Goal: Task Accomplishment & Management: Manage account settings

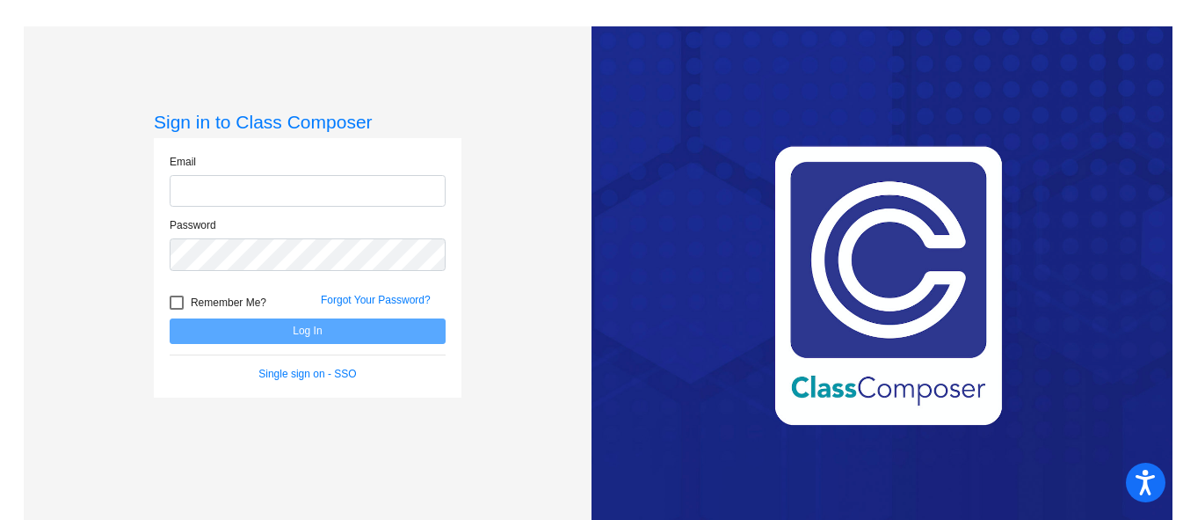
type input "[PERSON_NAME][EMAIL_ADDRESS][PERSON_NAME][DOMAIN_NAME]"
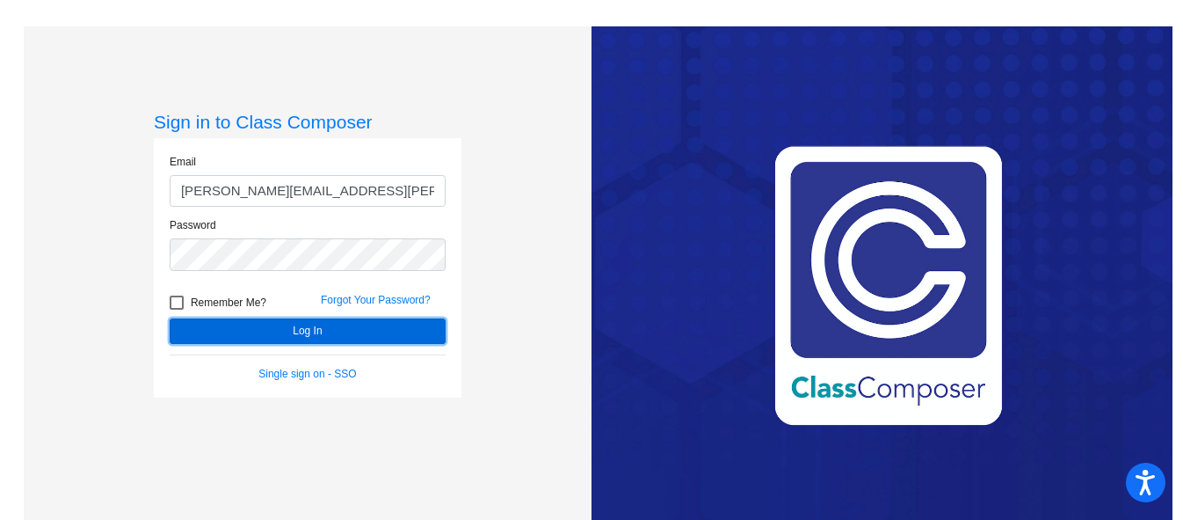
click at [312, 329] on button "Log In" at bounding box center [308, 330] width 276 height 25
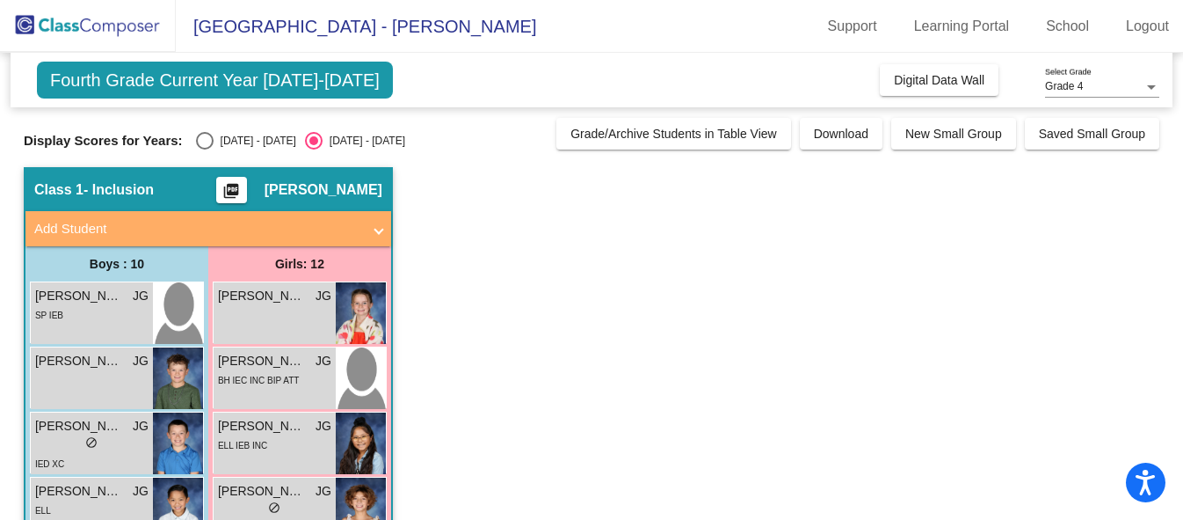
click at [205, 141] on div "Select an option" at bounding box center [205, 141] width 0 height 0
click at [204, 149] on input "[DATE] - [DATE]" at bounding box center [204, 149] width 1 height 1
radio input "true"
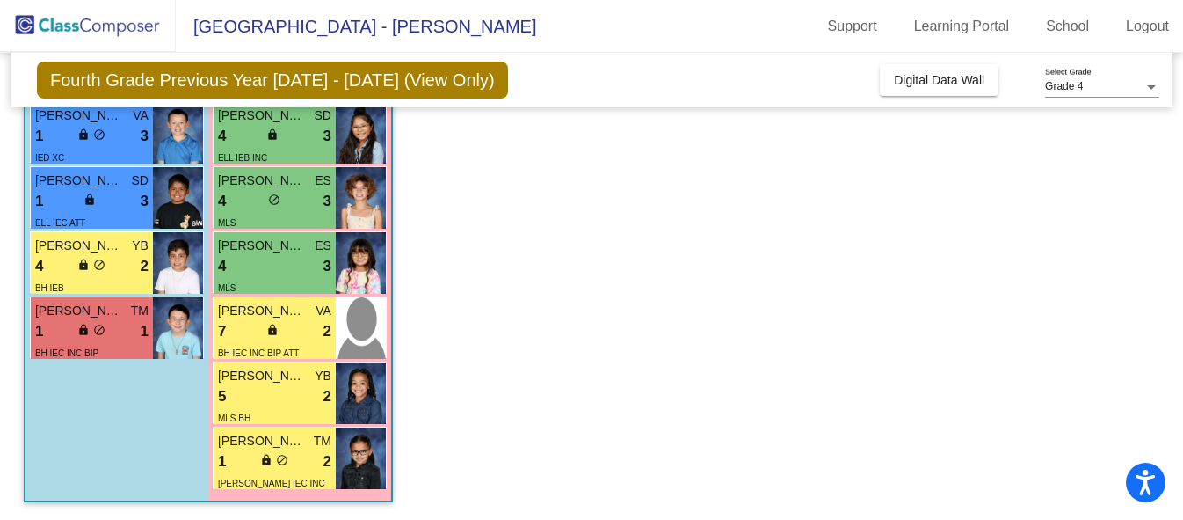
scroll to position [555, 0]
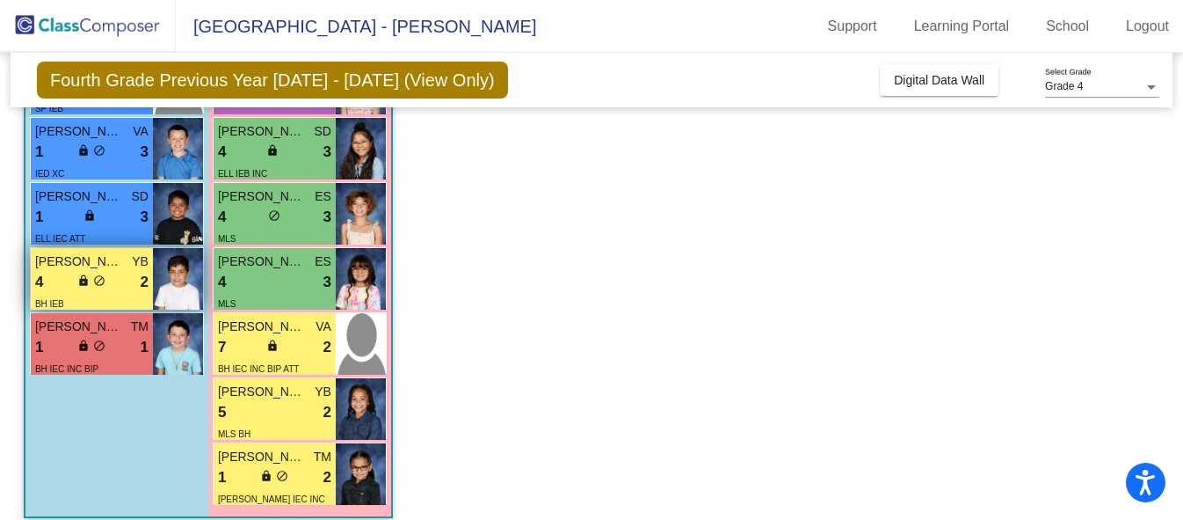
click at [62, 280] on div "4 lock do_not_disturb_alt 2" at bounding box center [91, 282] width 113 height 23
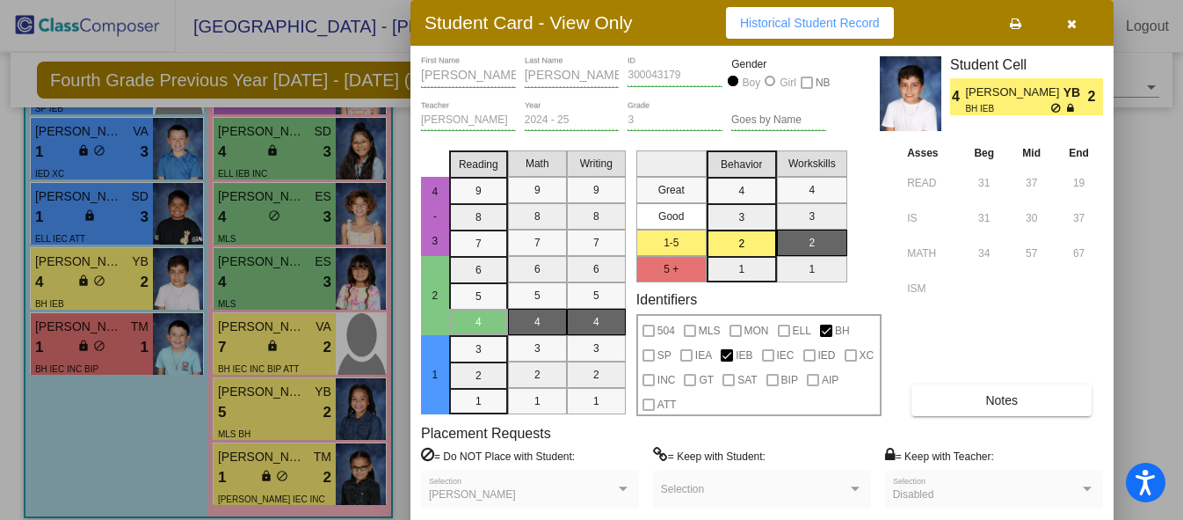
click at [1138, 258] on div at bounding box center [591, 260] width 1183 height 520
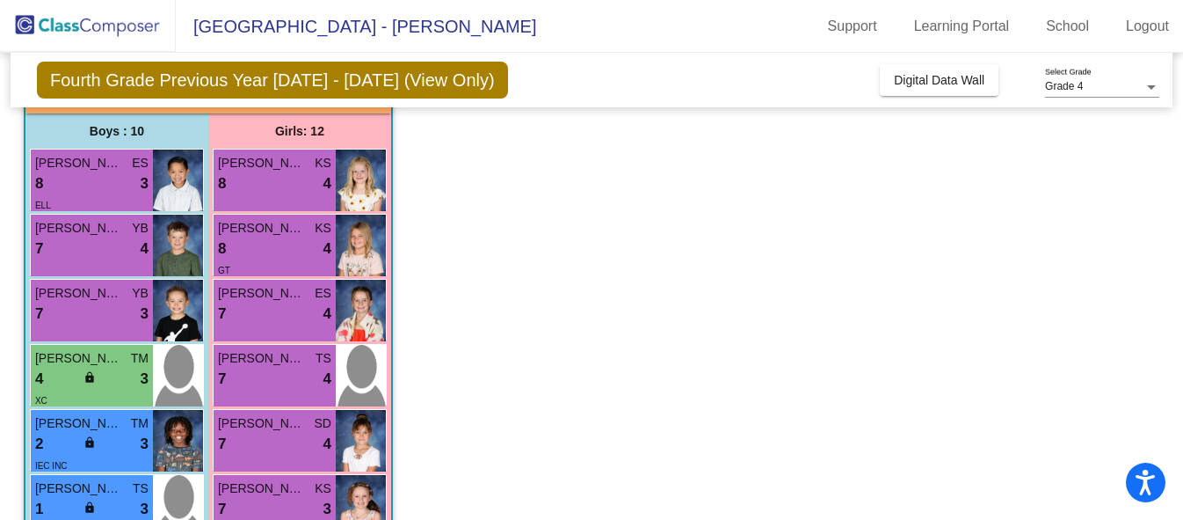
scroll to position [125, 0]
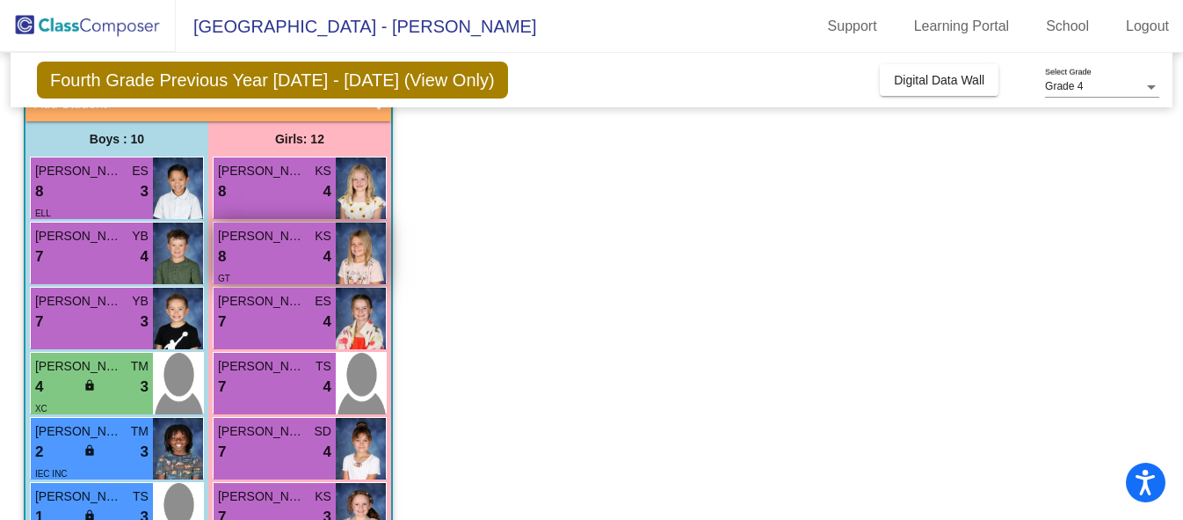
click at [263, 252] on div "8 lock do_not_disturb_alt 4" at bounding box center [274, 256] width 113 height 23
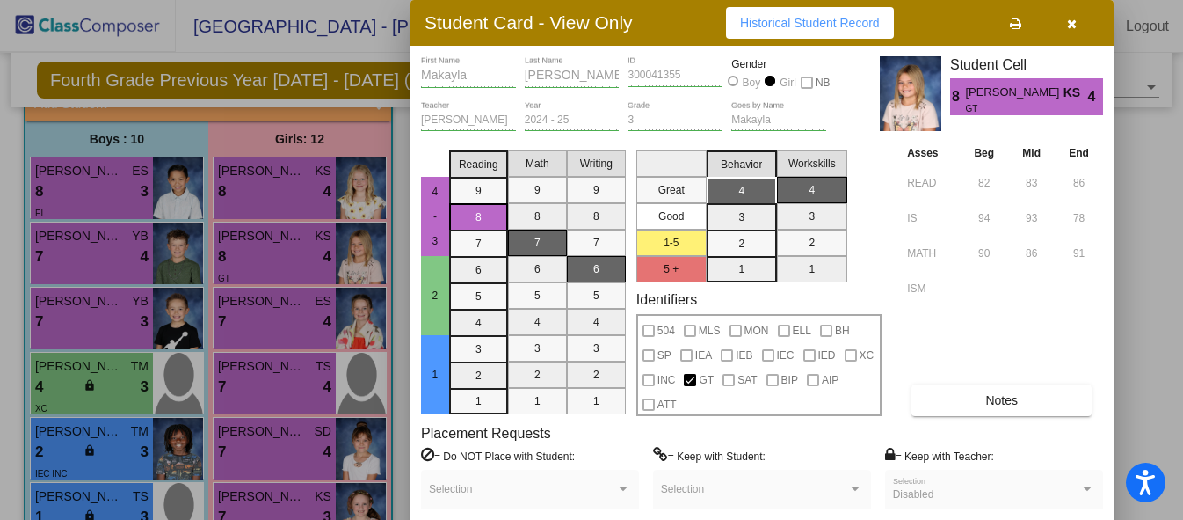
drag, startPoint x: 1176, startPoint y: 233, endPoint x: 1173, endPoint y: 272, distance: 38.8
click at [1173, 272] on div at bounding box center [591, 260] width 1183 height 520
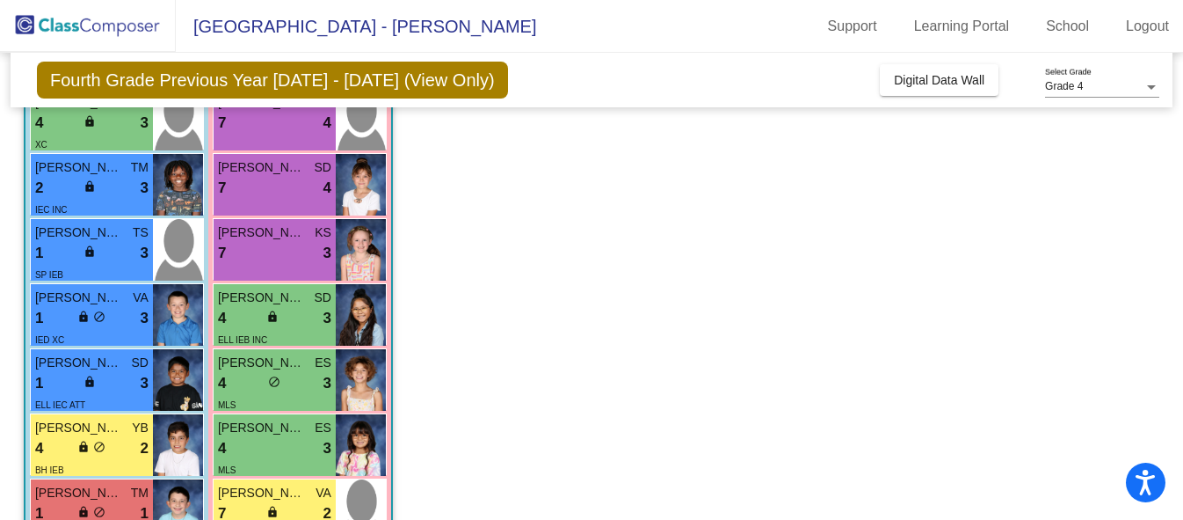
scroll to position [395, 0]
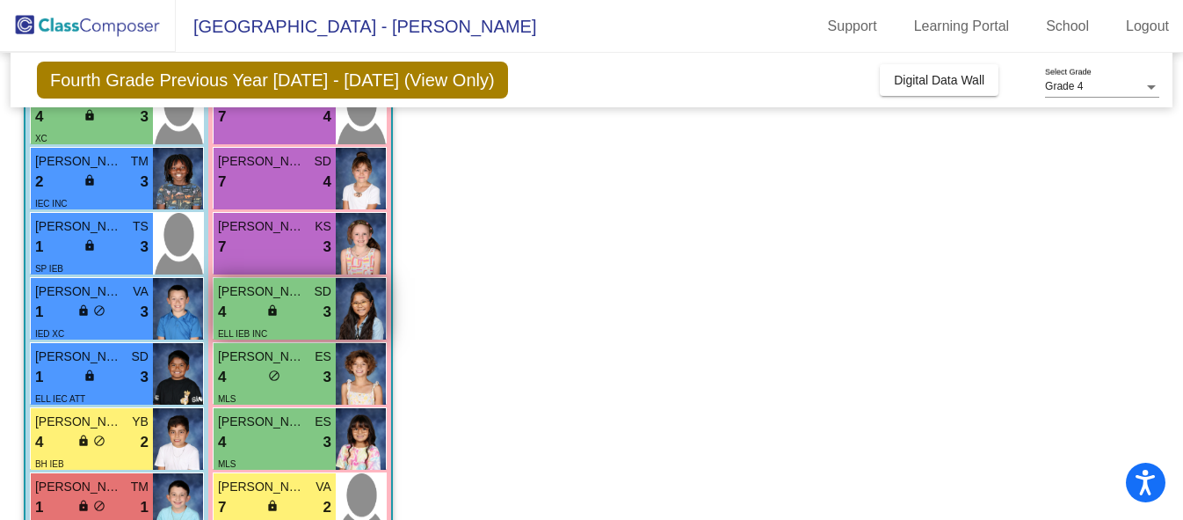
click at [251, 305] on div "4 lock do_not_disturb_alt 3" at bounding box center [274, 312] width 113 height 23
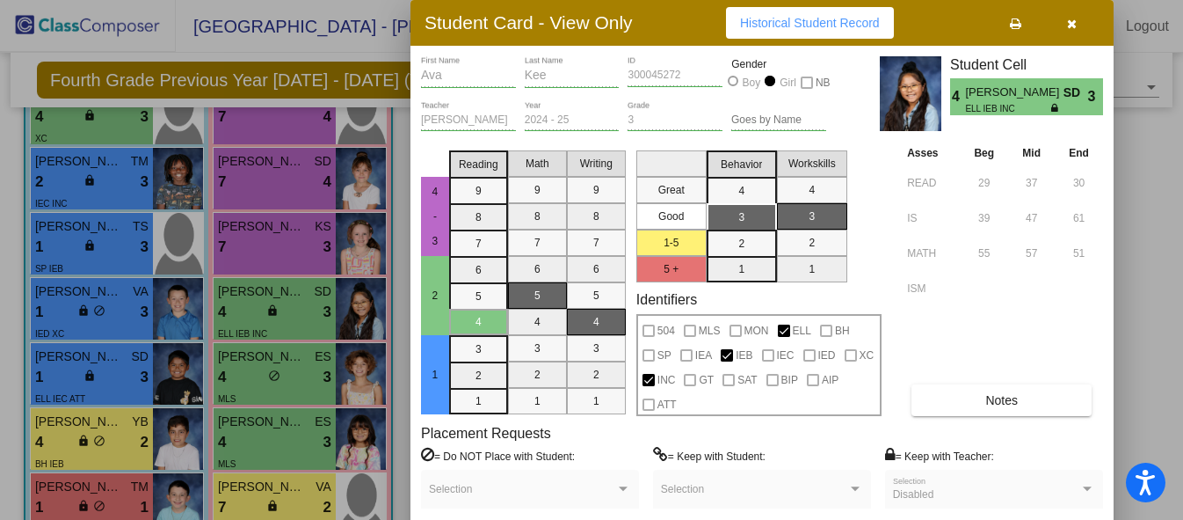
drag, startPoint x: 1176, startPoint y: 266, endPoint x: 1165, endPoint y: 225, distance: 42.9
click at [1165, 225] on div at bounding box center [591, 260] width 1183 height 520
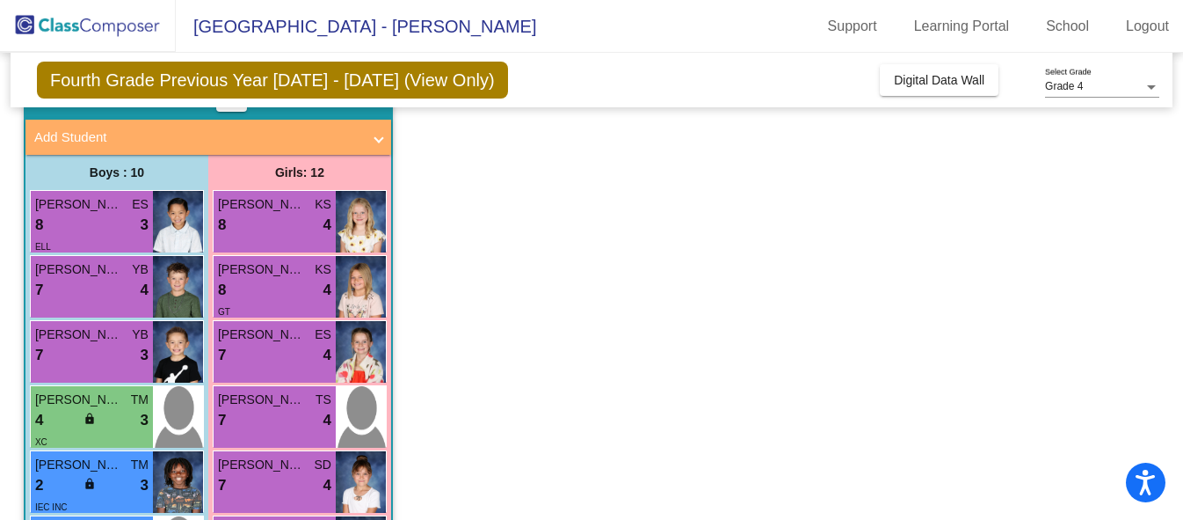
scroll to position [0, 0]
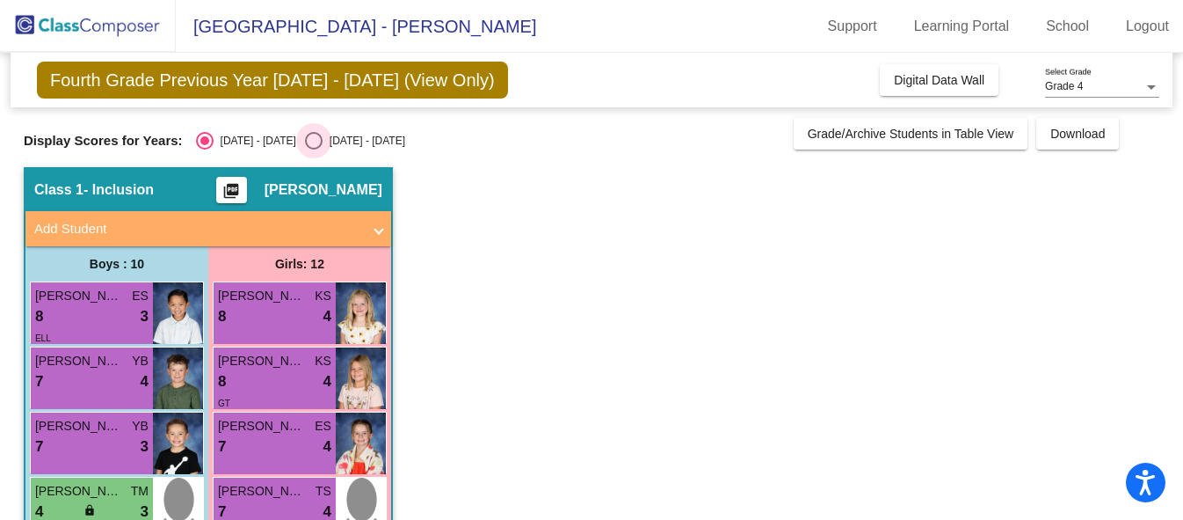
click at [305, 137] on div "Select an option" at bounding box center [314, 141] width 18 height 18
click at [313, 149] on input "[DATE] - [DATE]" at bounding box center [313, 149] width 1 height 1
radio input "true"
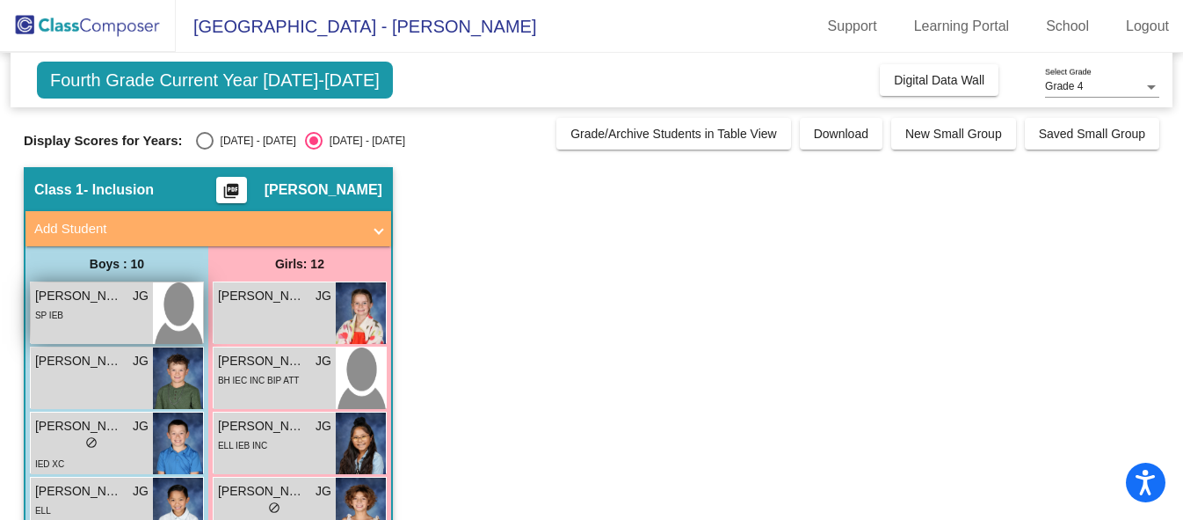
click at [97, 314] on div "SP IEB" at bounding box center [91, 314] width 113 height 18
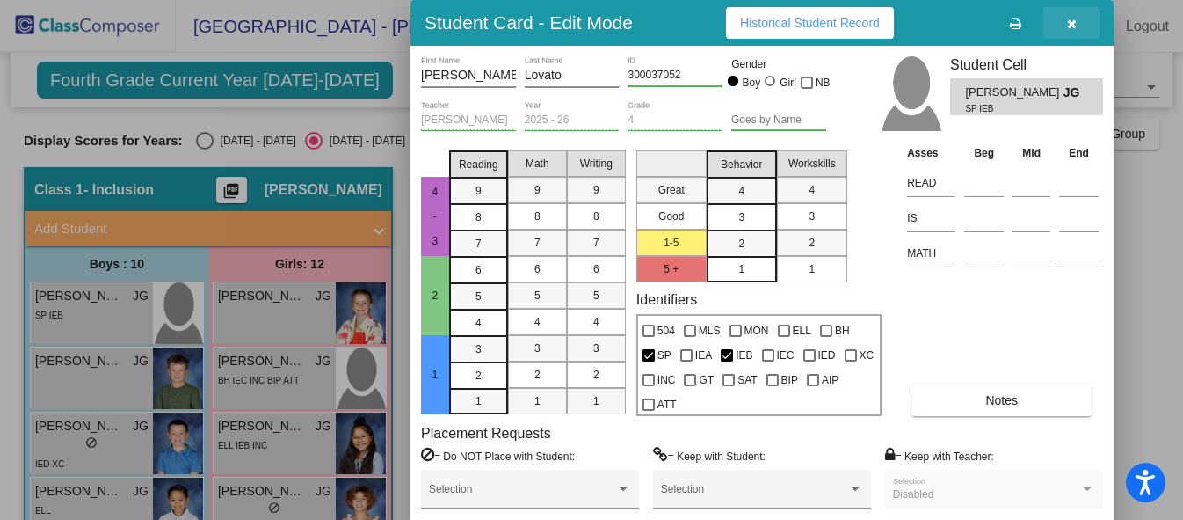
click at [1070, 24] on icon "button" at bounding box center [1072, 24] width 10 height 12
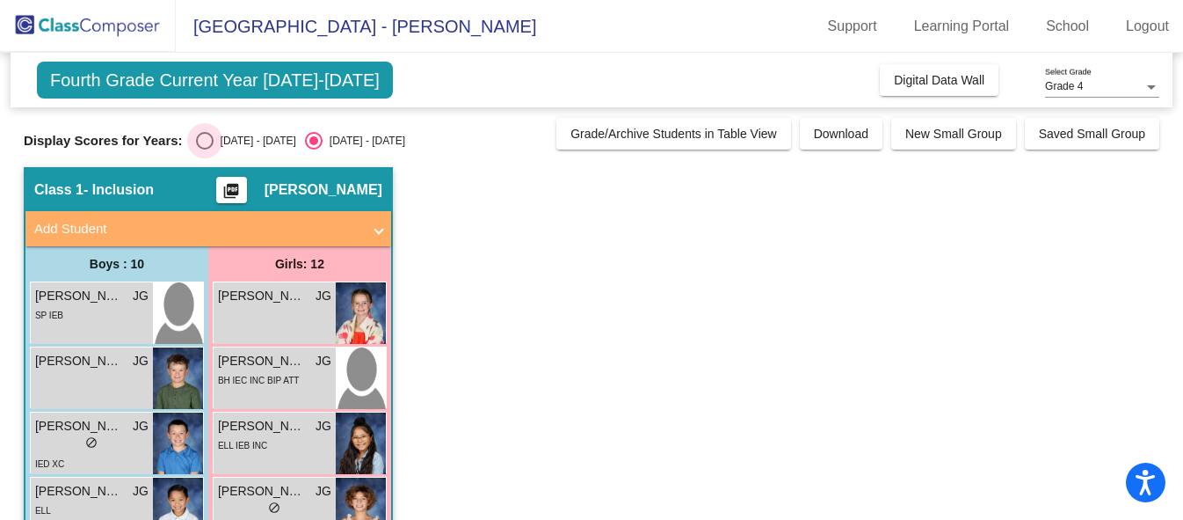
click at [203, 142] on div "Select an option" at bounding box center [205, 141] width 18 height 18
click at [204, 149] on input "[DATE] - [DATE]" at bounding box center [204, 149] width 1 height 1
radio input "true"
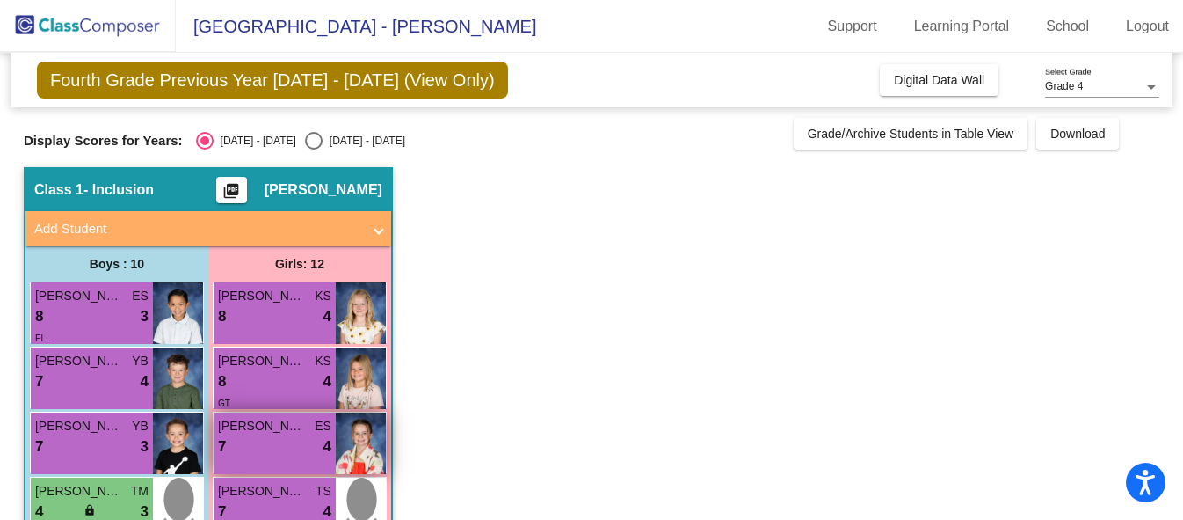
click at [283, 445] on div "7 lock do_not_disturb_alt 4" at bounding box center [274, 446] width 113 height 23
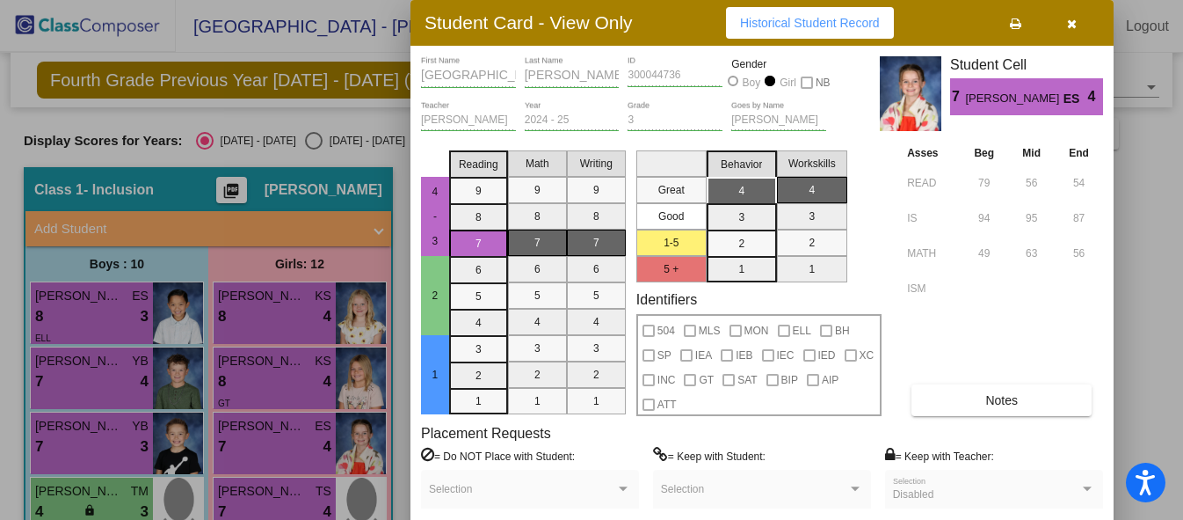
drag, startPoint x: 1174, startPoint y: 112, endPoint x: 1170, endPoint y: 156, distance: 45.0
click at [1170, 156] on div at bounding box center [591, 260] width 1183 height 520
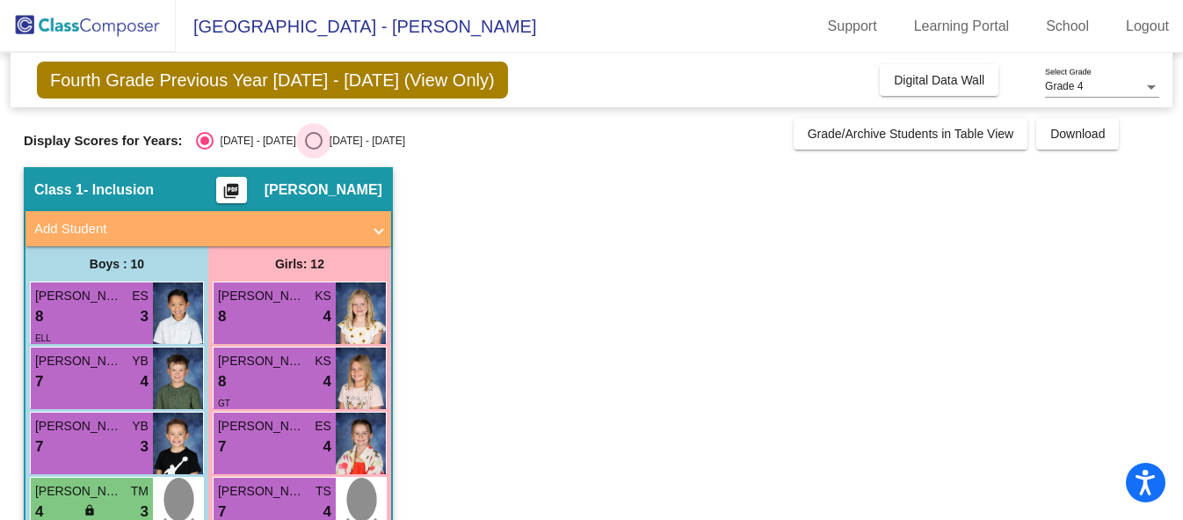
click at [305, 138] on div "Select an option" at bounding box center [314, 141] width 18 height 18
click at [313, 149] on input "[DATE] - [DATE]" at bounding box center [313, 149] width 1 height 1
radio input "true"
